Goal: Transaction & Acquisition: Book appointment/travel/reservation

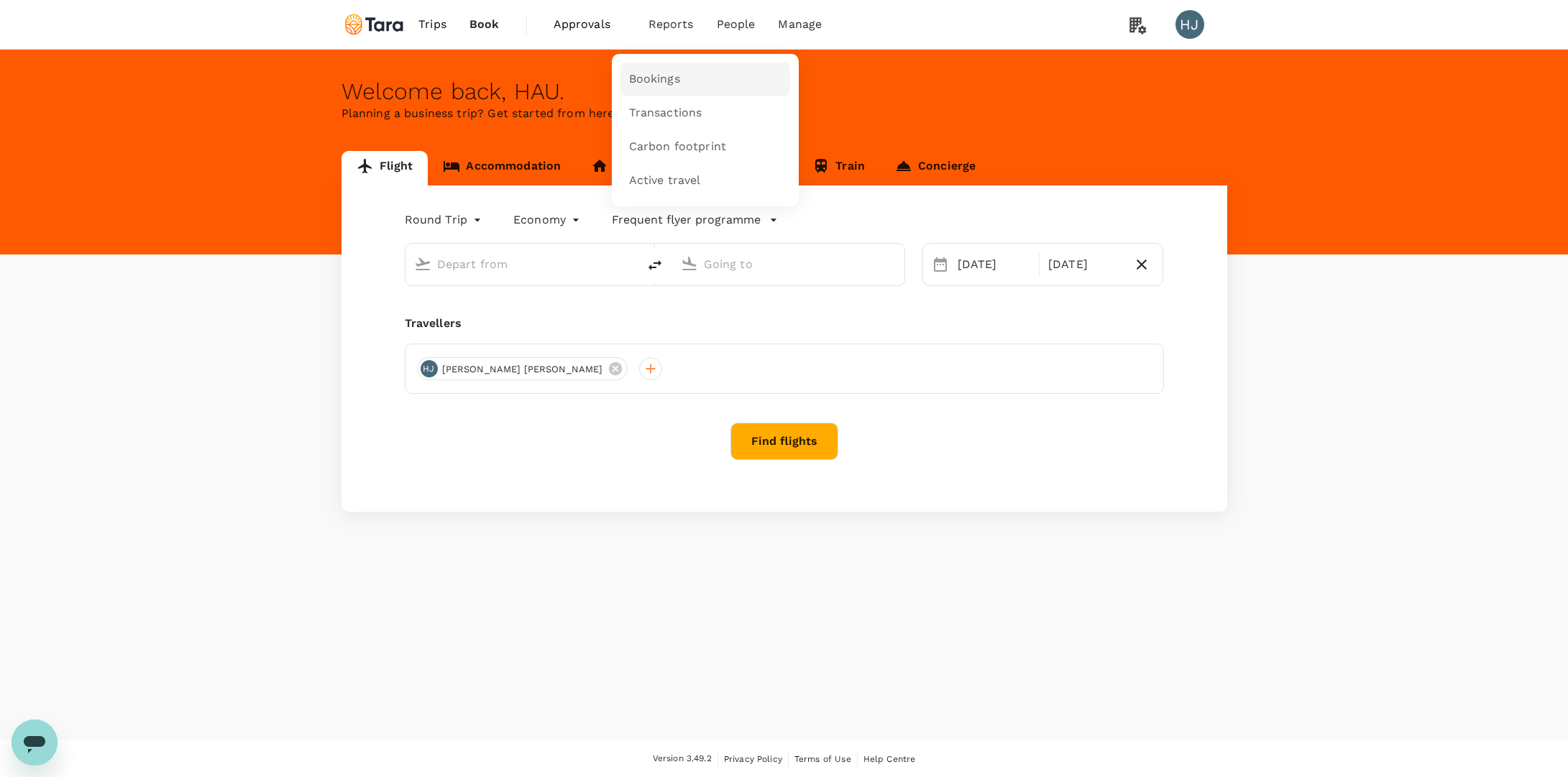
click at [662, 71] on span "Bookings" at bounding box center [654, 80] width 51 height 16
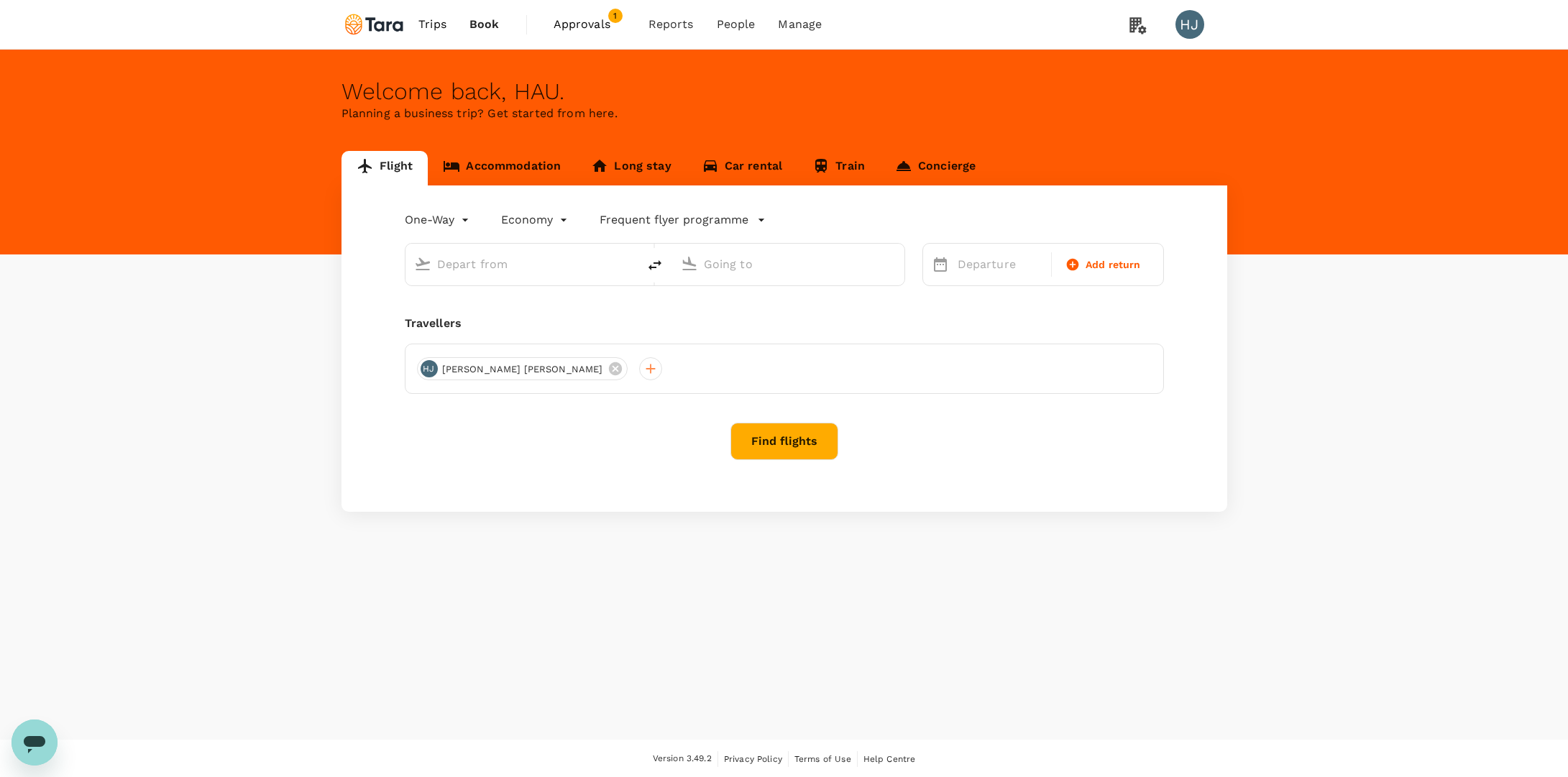
type input "roundtrip"
type input "Soekarno-Hatta Intl (CGK)"
type input "Singapore Changi (SIN)"
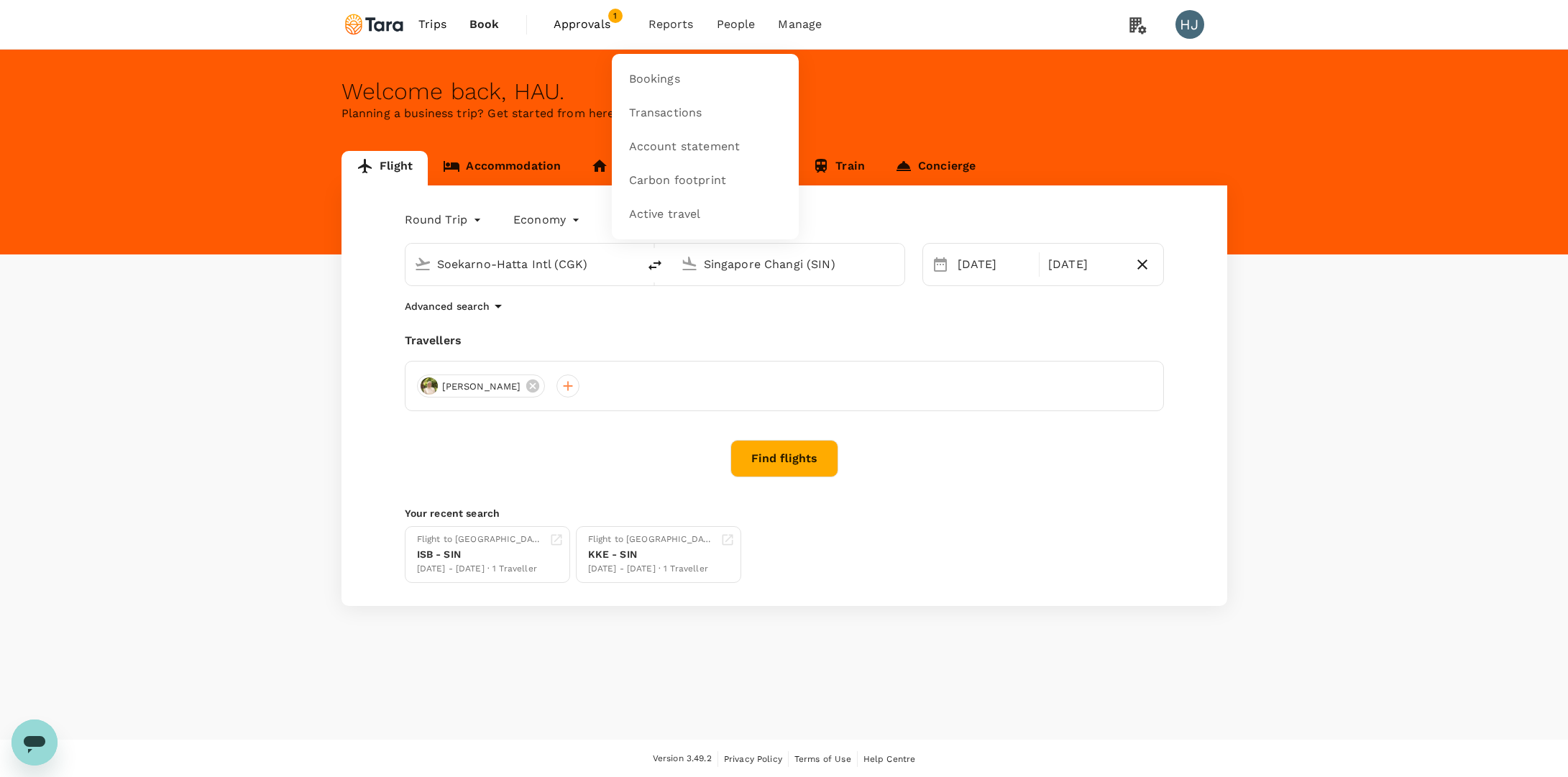
click at [679, 22] on span "Reports" at bounding box center [671, 24] width 45 height 17
click at [683, 64] on link "Bookings" at bounding box center [705, 80] width 169 height 34
